Goal: Navigation & Orientation: Find specific page/section

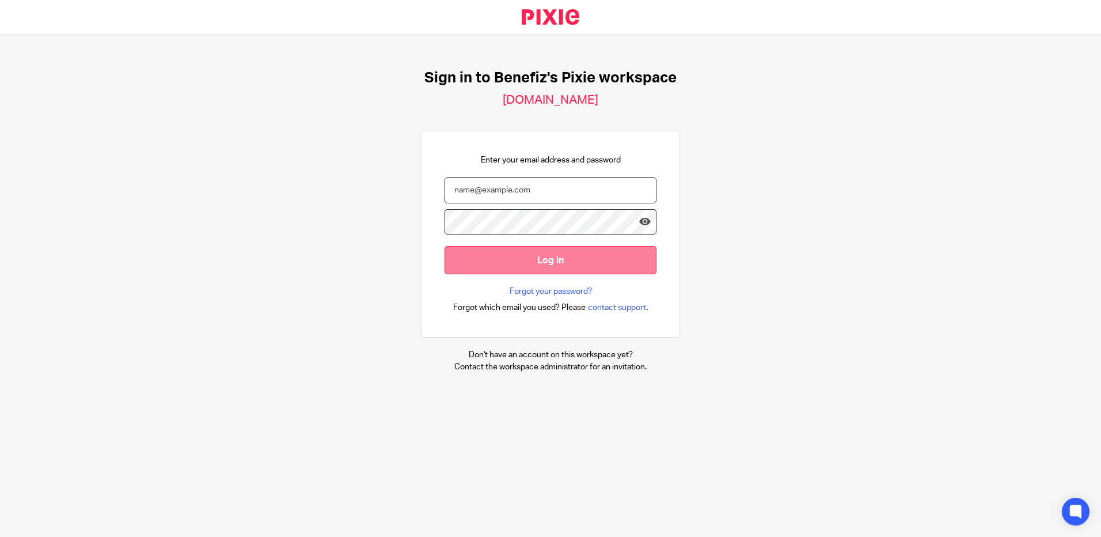
type input "charlotte.jones2@towergate.co.uk"
click at [563, 253] on input "Log in" at bounding box center [550, 260] width 212 height 28
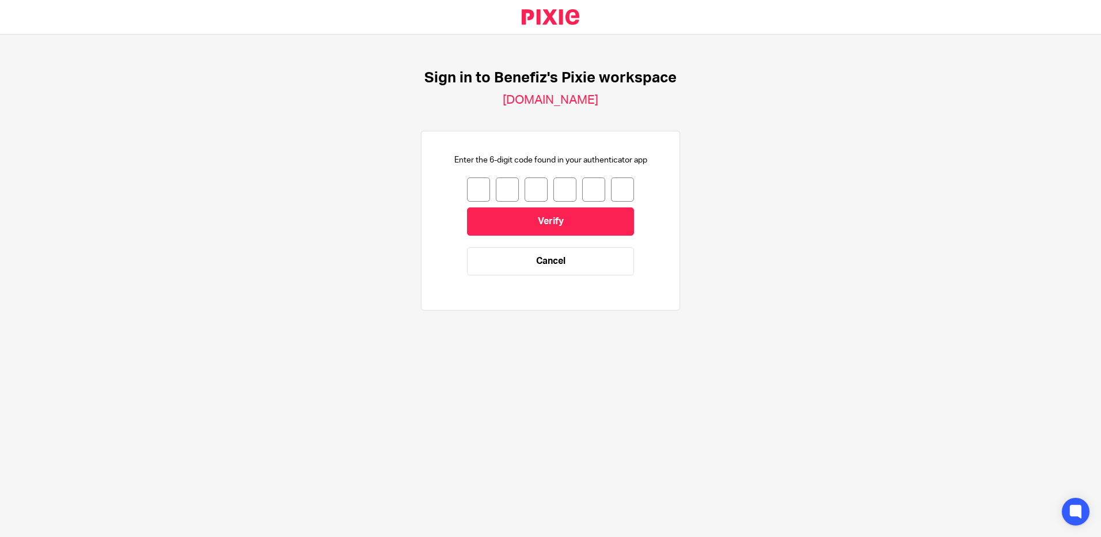
click at [475, 182] on input "number" at bounding box center [478, 189] width 23 height 24
type input "5"
type input "9"
type input "2"
type input "9"
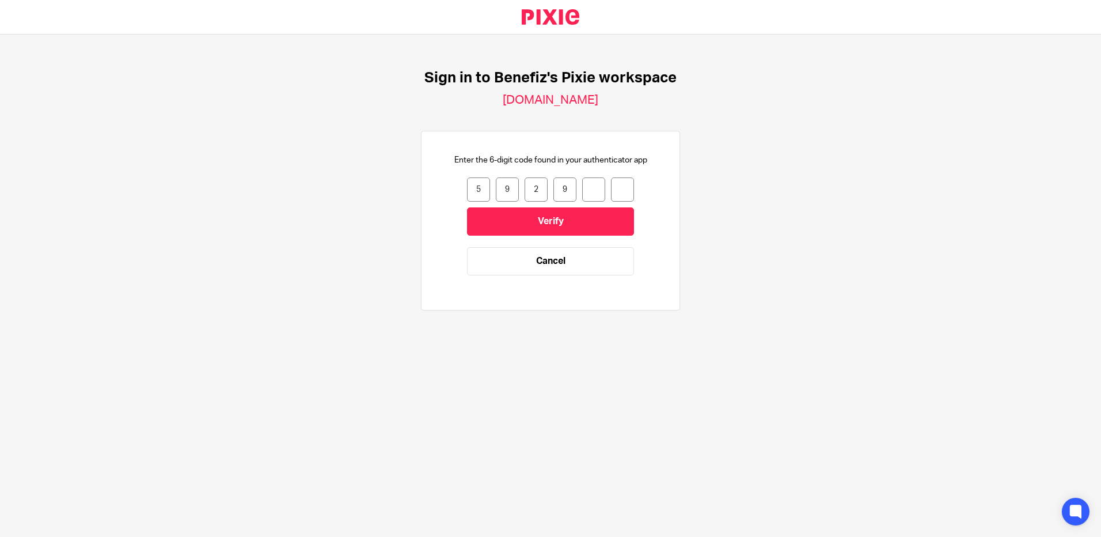
type input "7"
type input "5"
click at [529, 212] on input "Verify" at bounding box center [550, 221] width 167 height 28
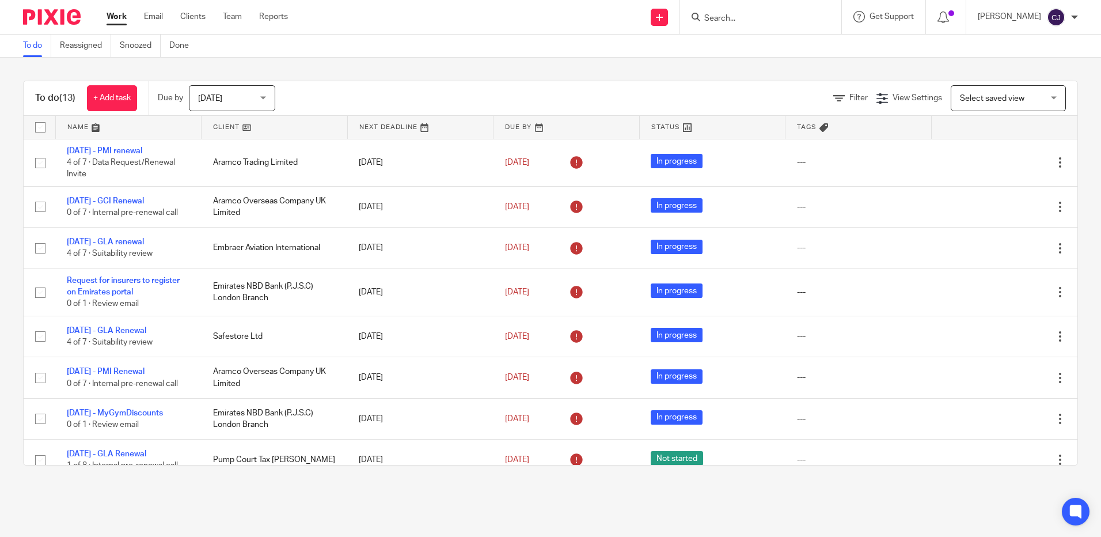
click at [736, 18] on input "Search" at bounding box center [755, 19] width 104 height 10
